Goal: Manage account settings

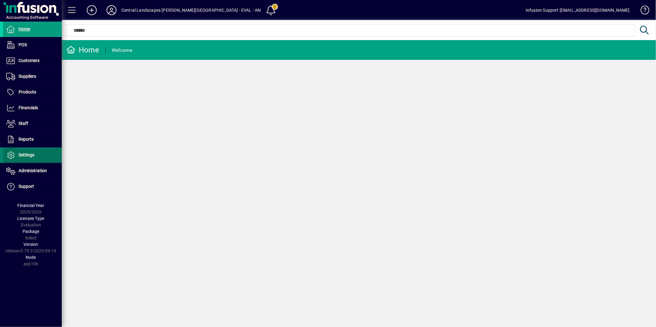
click at [41, 154] on span at bounding box center [32, 155] width 59 height 15
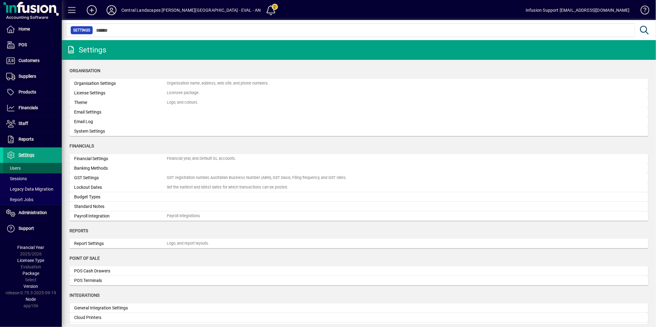
click at [26, 168] on span at bounding box center [32, 168] width 59 height 15
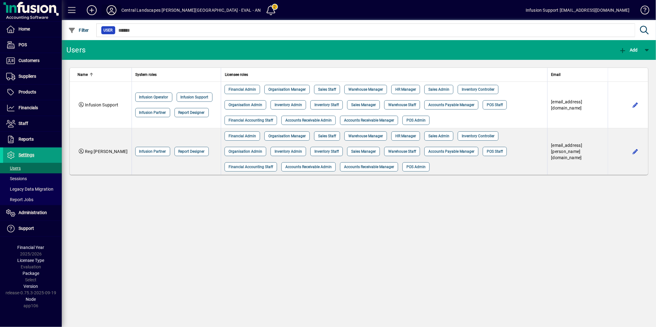
click at [107, 8] on icon at bounding box center [111, 10] width 12 height 10
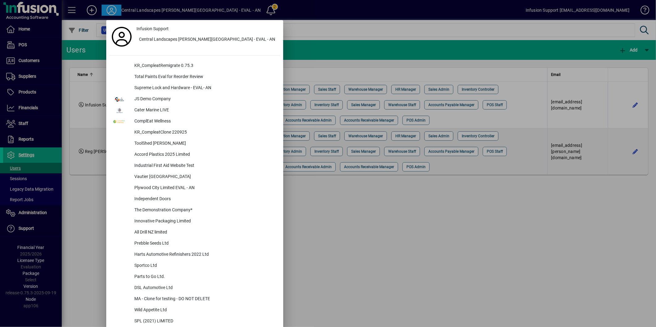
click at [505, 209] on div at bounding box center [328, 163] width 656 height 327
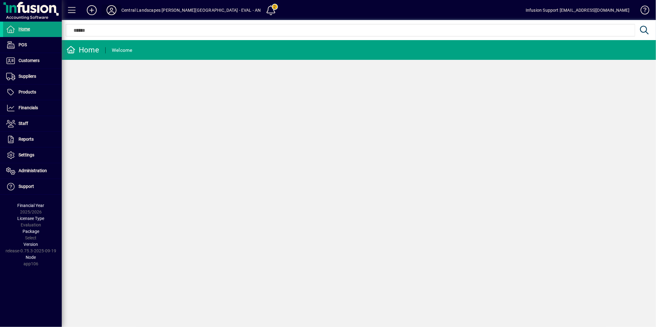
click at [111, 9] on icon at bounding box center [111, 10] width 12 height 10
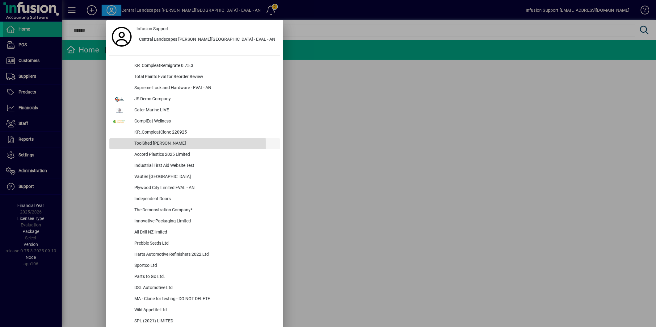
click at [178, 145] on div "ToolShed [PERSON_NAME]" at bounding box center [204, 143] width 151 height 11
